Goal: Task Accomplishment & Management: Use online tool/utility

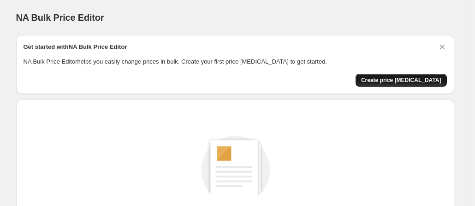
click at [403, 75] on button "Create price change job" at bounding box center [401, 80] width 91 height 13
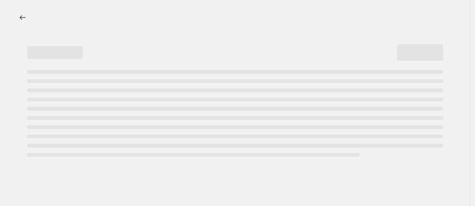
select select "percentage"
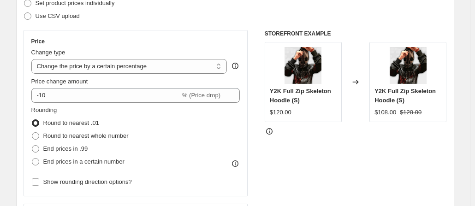
scroll to position [146, 0]
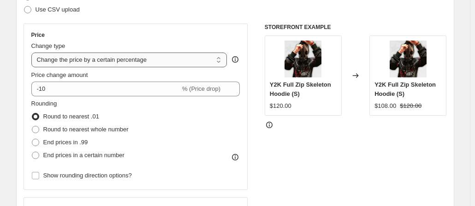
click at [104, 62] on select "Change the price to a certain amount Change the price by a certain amount Chang…" at bounding box center [129, 60] width 196 height 15
click at [33, 53] on select "Change the price to a certain amount Change the price by a certain amount Chang…" at bounding box center [129, 60] width 196 height 15
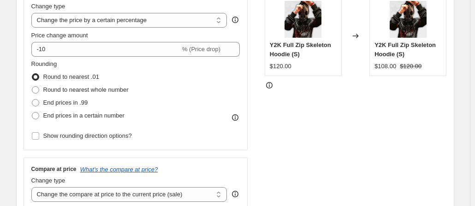
scroll to position [197, 0]
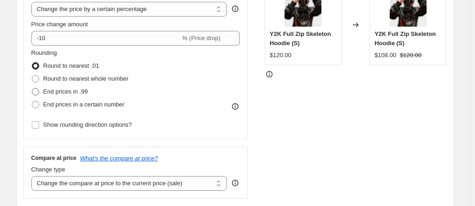
click at [72, 91] on span "End prices in .99" at bounding box center [65, 91] width 45 height 7
click at [32, 89] on input "End prices in .99" at bounding box center [32, 88] width 0 height 0
radio input "true"
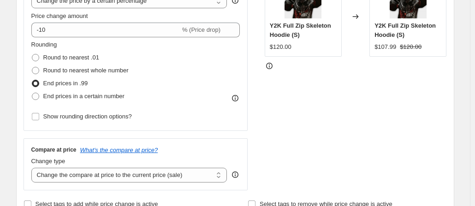
scroll to position [210, 0]
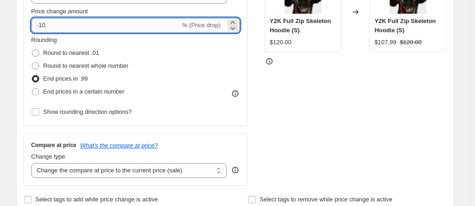
click at [49, 27] on input "-10" at bounding box center [105, 25] width 149 height 15
type input "-15"
click at [318, 93] on div "STOREFRONT EXAMPLE Y2K Full Zip Skeleton Hoodie (S) $120.00 Changed to Y2K Full…" at bounding box center [356, 73] width 182 height 226
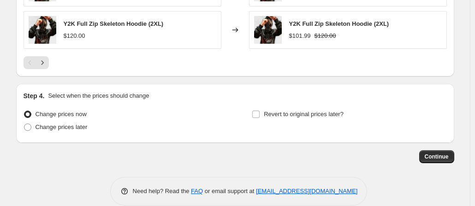
scroll to position [714, 0]
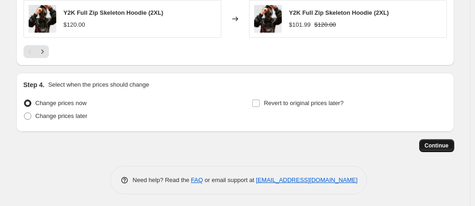
click at [439, 145] on span "Continue" at bounding box center [437, 145] width 24 height 7
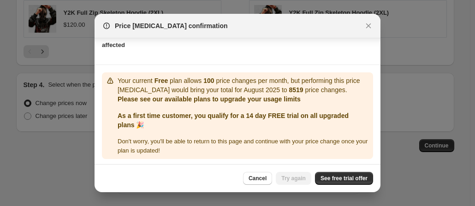
scroll to position [114, 0]
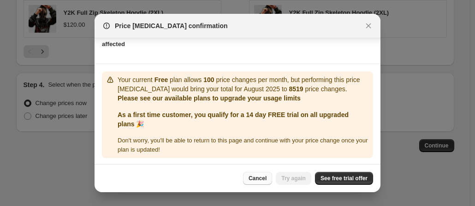
click at [258, 175] on button "Cancel" at bounding box center [257, 178] width 29 height 13
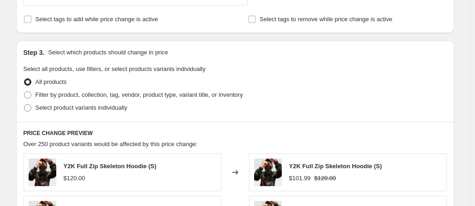
scroll to position [392, 0]
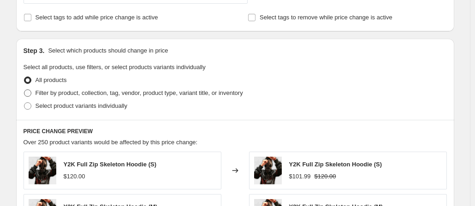
click at [72, 94] on span "Filter by product, collection, tag, vendor, product type, variant title, or inv…" at bounding box center [140, 92] width 208 height 7
click at [24, 90] on input "Filter by product, collection, tag, vendor, product type, variant title, or inv…" at bounding box center [24, 89] width 0 height 0
radio input "true"
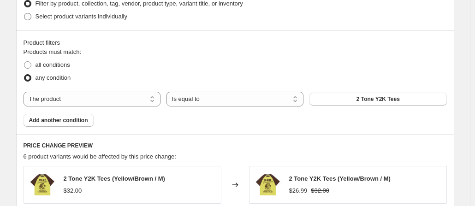
scroll to position [483, 0]
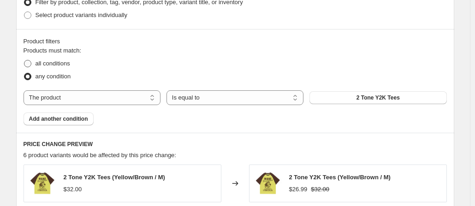
click at [57, 60] on span "all conditions" at bounding box center [53, 63] width 35 height 7
click at [24, 60] on input "all conditions" at bounding box center [24, 60] width 0 height 0
radio input "true"
click at [51, 76] on span "any condition" at bounding box center [54, 76] width 36 height 7
click at [24, 73] on input "any condition" at bounding box center [24, 73] width 0 height 0
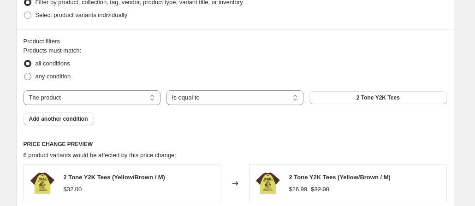
radio input "true"
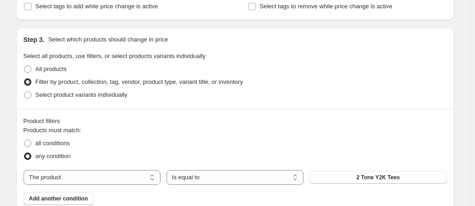
scroll to position [401, 0]
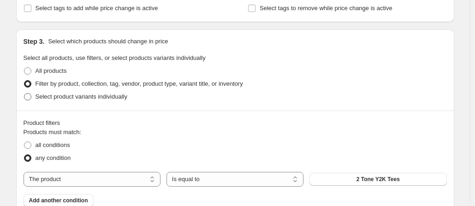
click at [106, 101] on span "Select product variants individually" at bounding box center [82, 96] width 92 height 9
click at [24, 94] on input "Select product variants individually" at bounding box center [24, 93] width 0 height 0
radio input "true"
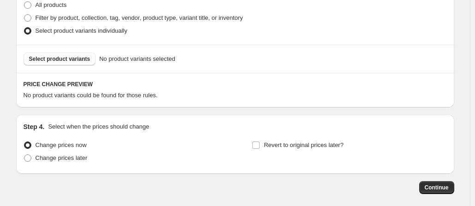
scroll to position [469, 0]
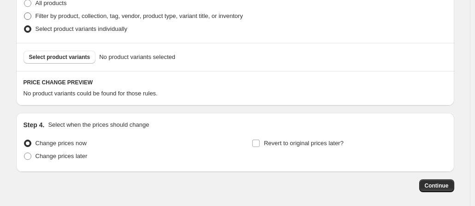
click at [78, 16] on span "Filter by product, collection, tag, vendor, product type, variant title, or inv…" at bounding box center [140, 15] width 208 height 7
click at [24, 13] on input "Filter by product, collection, tag, vendor, product type, variant title, or inv…" at bounding box center [24, 12] width 0 height 0
radio input "true"
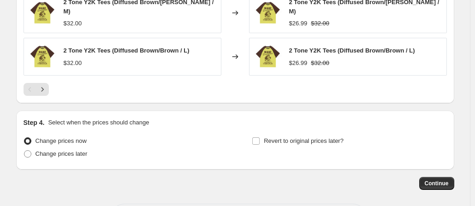
scroll to position [802, 0]
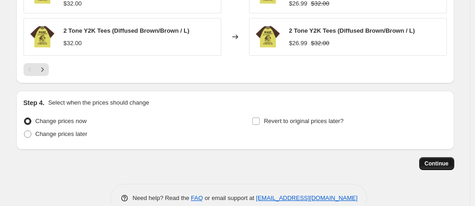
click at [444, 160] on span "Continue" at bounding box center [437, 163] width 24 height 7
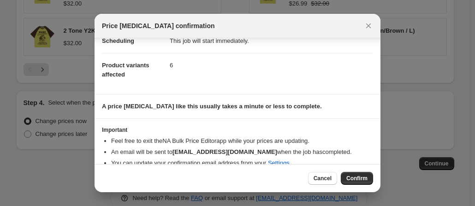
scroll to position [96, 0]
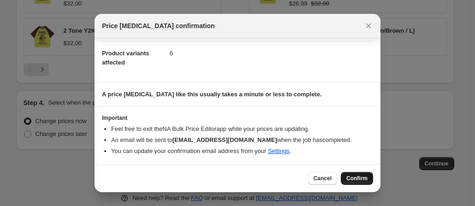
click at [360, 179] on span "Confirm" at bounding box center [356, 178] width 21 height 7
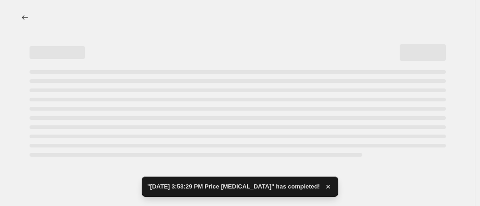
select select "percentage"
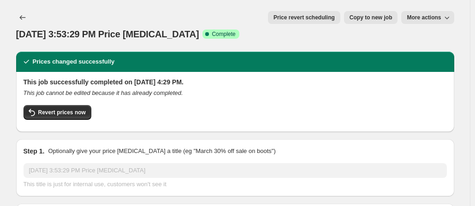
click at [446, 23] on button "More actions" at bounding box center [427, 17] width 53 height 13
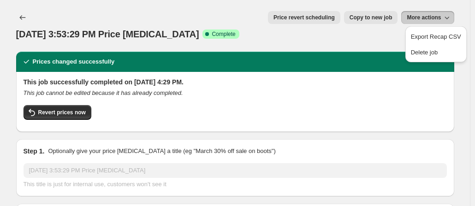
click at [139, 32] on div "Aug 31, 2025, 3:53:29 PM Price change job. This page is ready Aug 31, 2025, 3:5…" at bounding box center [235, 26] width 438 height 52
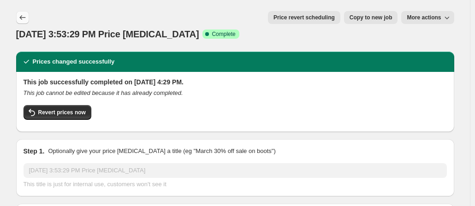
click at [25, 16] on icon "Price change jobs" at bounding box center [22, 17] width 9 height 9
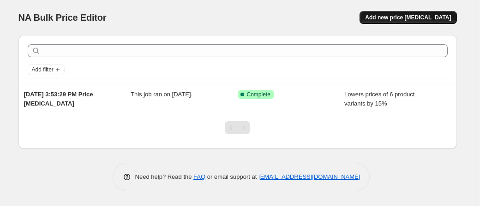
click at [435, 15] on span "Add new price change job" at bounding box center [408, 17] width 86 height 7
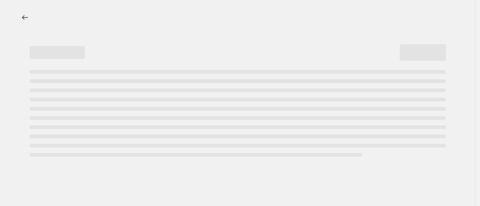
select select "percentage"
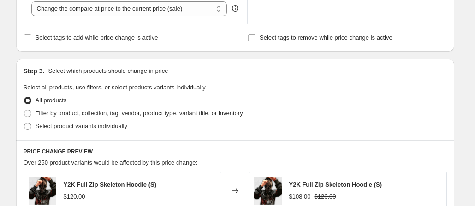
scroll to position [384, 0]
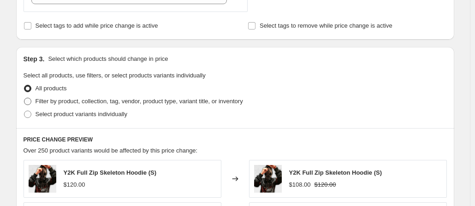
click at [75, 102] on span "Filter by product, collection, tag, vendor, product type, variant title, or inv…" at bounding box center [140, 101] width 208 height 7
click at [24, 98] on input "Filter by product, collection, tag, vendor, product type, variant title, or inv…" at bounding box center [24, 98] width 0 height 0
radio input "true"
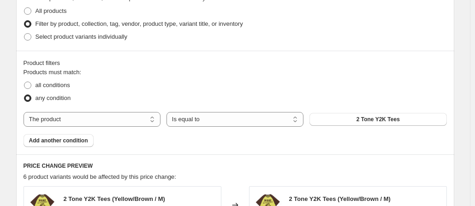
scroll to position [482, 0]
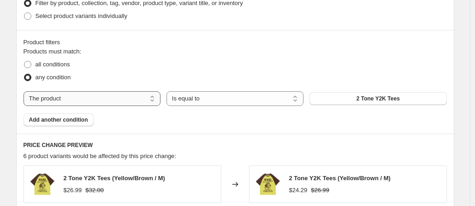
click at [87, 100] on select "The product The product's collection The product's tag The product's vendor The…" at bounding box center [92, 98] width 137 height 15
select select "collection"
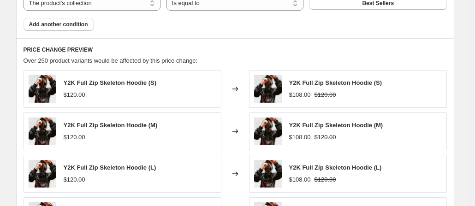
scroll to position [504, 0]
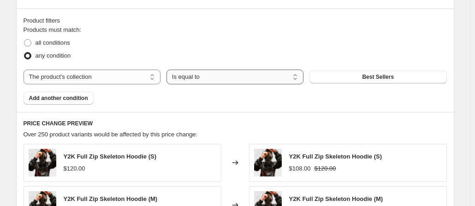
click at [204, 73] on select "Is equal to Is not equal to" at bounding box center [235, 77] width 137 height 15
click at [271, 22] on div "Product filters" at bounding box center [236, 20] width 424 height 9
click at [352, 76] on button "Best Sellers" at bounding box center [378, 77] width 137 height 13
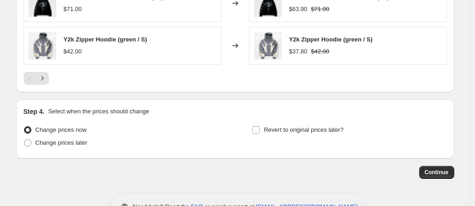
scroll to position [817, 0]
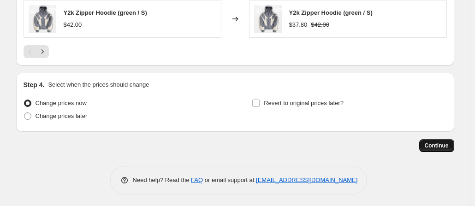
click at [446, 142] on span "Continue" at bounding box center [437, 145] width 24 height 7
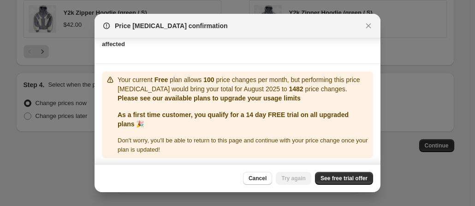
scroll to position [0, 0]
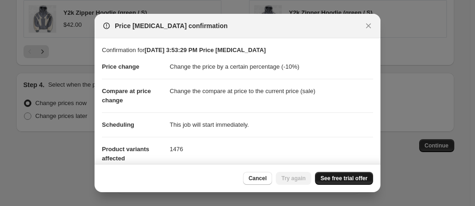
click at [344, 177] on span "See free trial offer" at bounding box center [344, 178] width 47 height 7
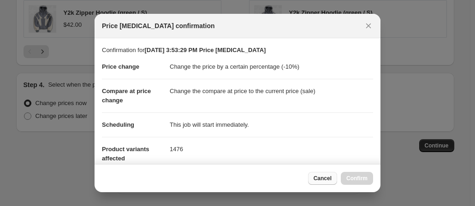
click at [319, 174] on button "Cancel" at bounding box center [322, 178] width 29 height 13
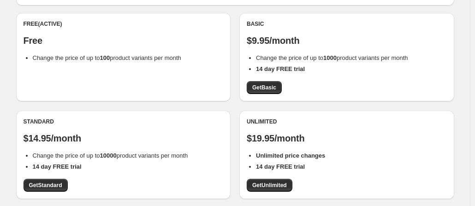
scroll to position [86, 0]
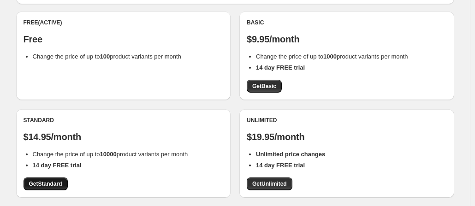
click at [49, 178] on link "Get Standard" at bounding box center [46, 184] width 44 height 13
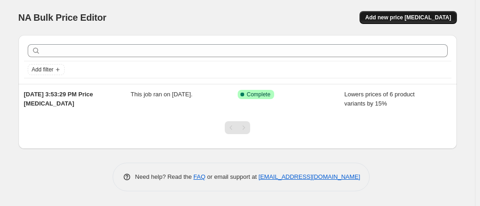
click at [426, 18] on span "Add new price change job" at bounding box center [408, 17] width 86 height 7
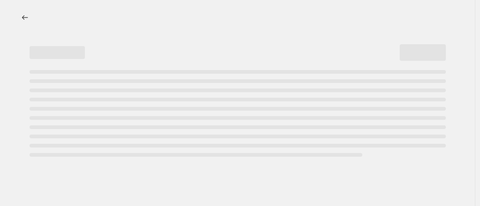
select select "percentage"
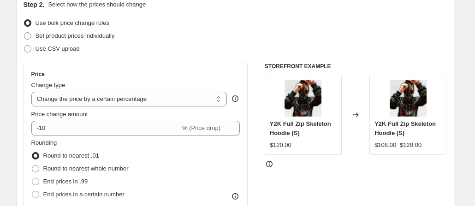
scroll to position [108, 0]
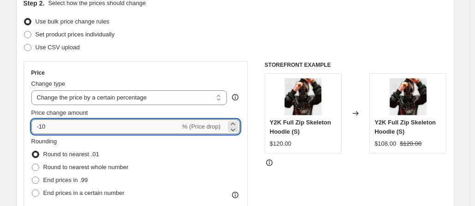
click at [61, 131] on input "-10" at bounding box center [105, 126] width 149 height 15
type input "-3"
type input "-15"
click at [149, 151] on div "Rounding Round to nearest .01 Round to nearest whole number End prices in .99 E…" at bounding box center [135, 168] width 209 height 63
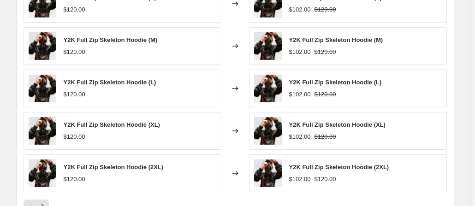
scroll to position [714, 0]
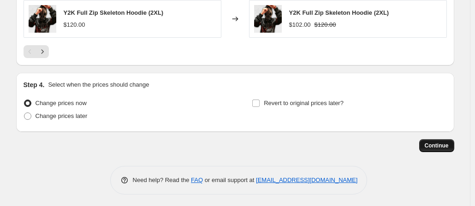
click at [440, 140] on button "Continue" at bounding box center [436, 145] width 35 height 13
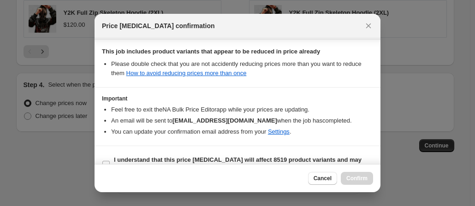
scroll to position [232, 0]
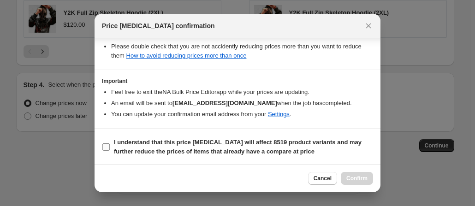
click at [107, 144] on input "I understand that this price change job will affect 8519 product variants and m…" at bounding box center [105, 146] width 7 height 7
checkbox input "true"
click at [362, 178] on span "Confirm" at bounding box center [356, 178] width 21 height 7
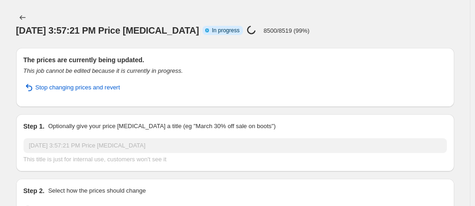
select select "percentage"
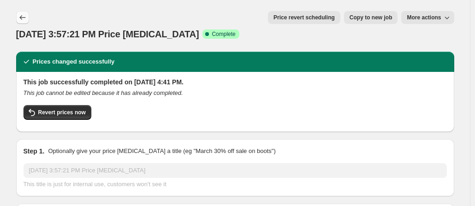
click at [19, 12] on button "Price change jobs" at bounding box center [22, 17] width 13 height 13
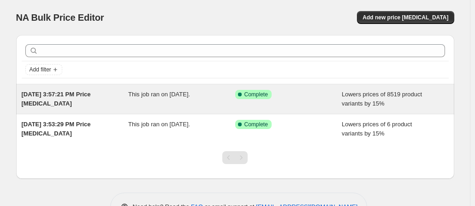
click at [376, 101] on span "Lowers prices of 8519 product variants by 15%" at bounding box center [382, 99] width 80 height 16
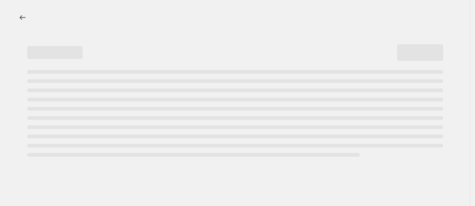
select select "percentage"
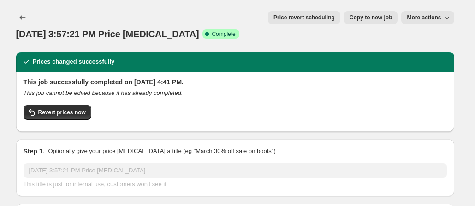
click at [449, 18] on icon "button" at bounding box center [447, 18] width 5 height 3
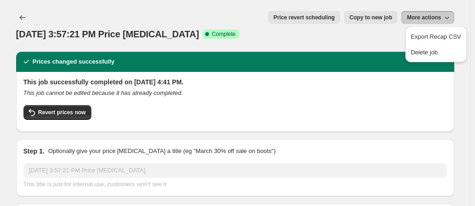
click at [262, 6] on div "Aug 31, 2025, 3:57:21 PM Price change job. This page is ready Aug 31, 2025, 3:5…" at bounding box center [235, 26] width 438 height 52
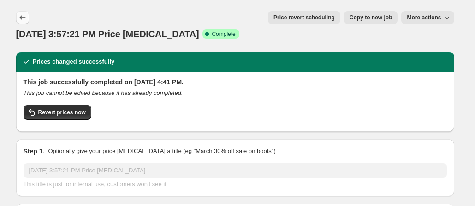
click at [21, 17] on icon "Price change jobs" at bounding box center [22, 17] width 9 height 9
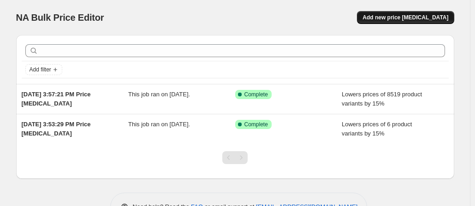
click at [429, 18] on span "Add new price change job" at bounding box center [406, 17] width 86 height 7
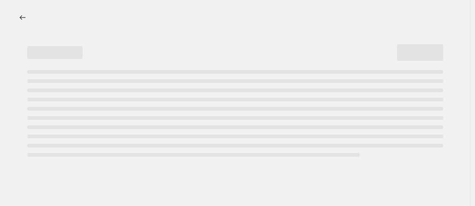
select select "percentage"
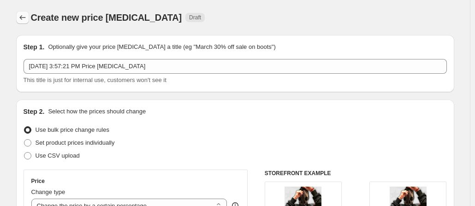
click at [27, 18] on icon "Price change jobs" at bounding box center [22, 17] width 9 height 9
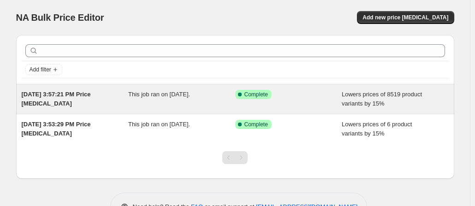
click at [233, 100] on div "This job ran on August 31, 2025." at bounding box center [181, 99] width 107 height 18
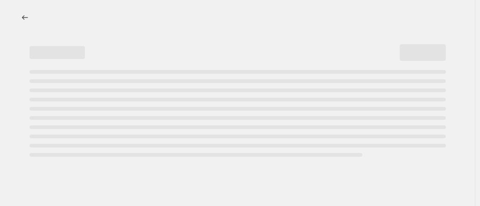
select select "percentage"
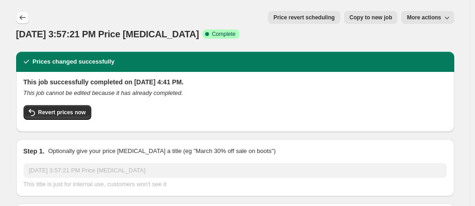
click at [22, 18] on icon "Price change jobs" at bounding box center [22, 17] width 6 height 5
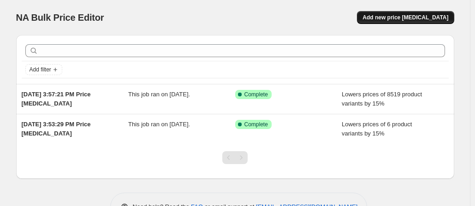
click at [402, 14] on span "Add new price change job" at bounding box center [406, 17] width 86 height 7
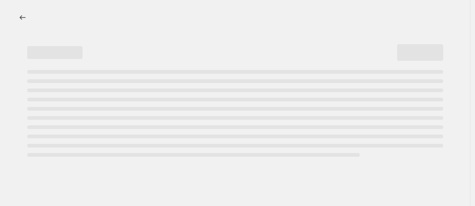
select select "percentage"
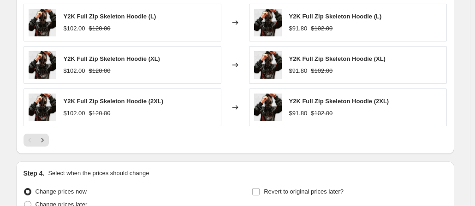
scroll to position [714, 0]
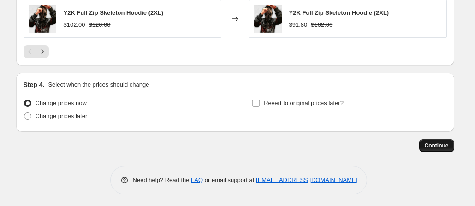
click at [446, 144] on span "Continue" at bounding box center [437, 145] width 24 height 7
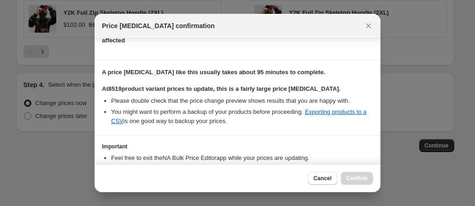
scroll to position [174, 0]
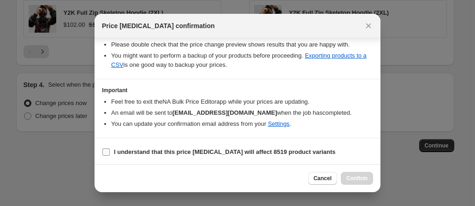
click at [106, 149] on input "I understand that this price change job will affect 8519 product variants" at bounding box center [105, 152] width 7 height 7
checkbox input "true"
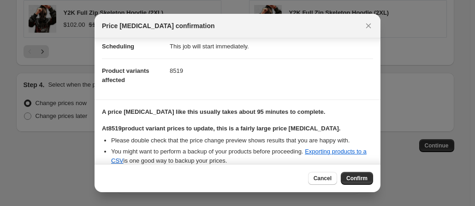
scroll to position [0, 0]
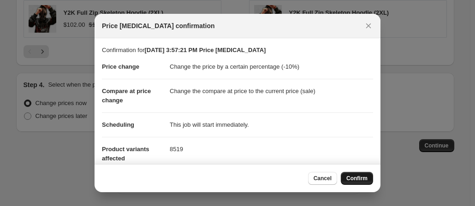
click at [351, 173] on button "Confirm" at bounding box center [357, 178] width 32 height 13
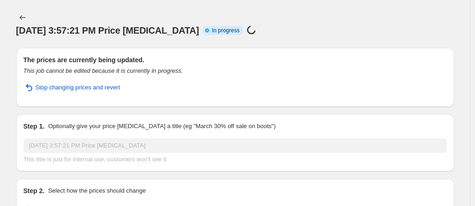
click at [232, 55] on h2 "The prices are currently being updated." at bounding box center [236, 59] width 424 height 9
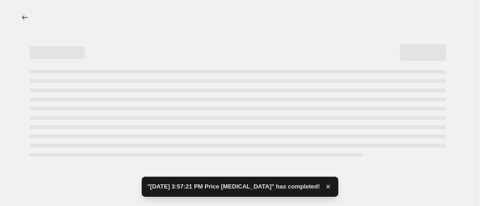
select select "percentage"
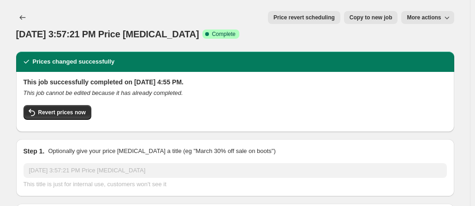
click at [31, 20] on div at bounding box center [23, 17] width 15 height 13
click at [23, 17] on icon "Price change jobs" at bounding box center [22, 17] width 6 height 5
